Goal: Information Seeking & Learning: Find specific fact

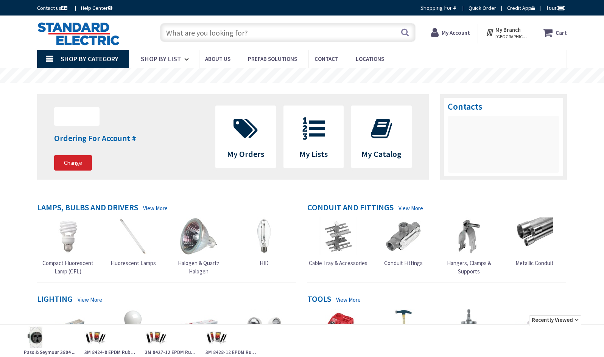
click at [190, 33] on input "text" at bounding box center [288, 32] width 256 height 19
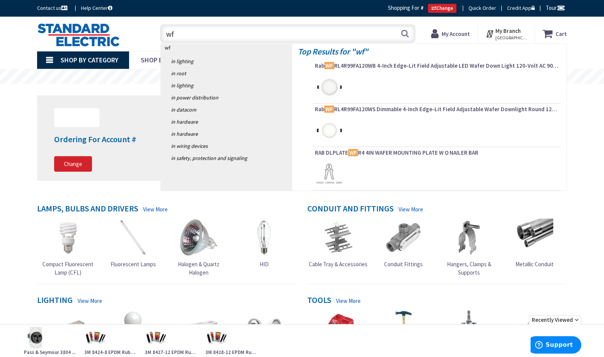
type input "wf8"
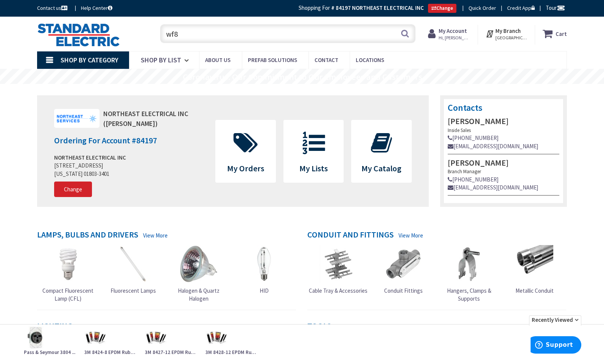
scroll to position [25, 0]
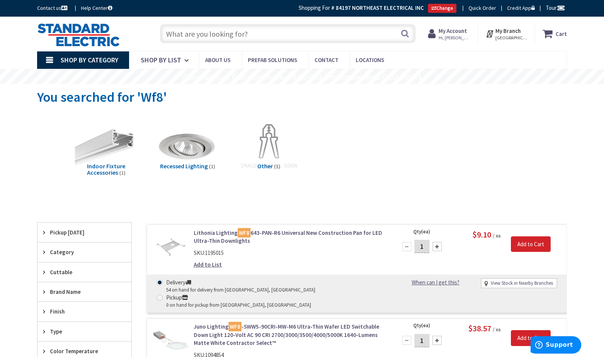
click at [189, 34] on input "text" at bounding box center [288, 33] width 256 height 19
paste input "WF8LED30K40K50KMVOLT90CRIMWM6"
type input "WF8LED30K40K50KMVOLT90CRIMWM6"
click at [405, 33] on button "Search" at bounding box center [405, 33] width 10 height 17
